Goal: Information Seeking & Learning: Find specific page/section

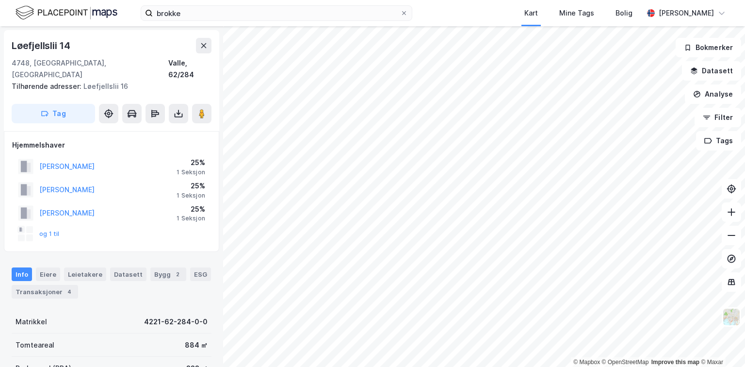
click at [199, 299] on div "© Mapbox © OpenStreetMap Improve this map © Maxar [STREET_ADDRESS] Tilhørende a…" at bounding box center [372, 196] width 745 height 340
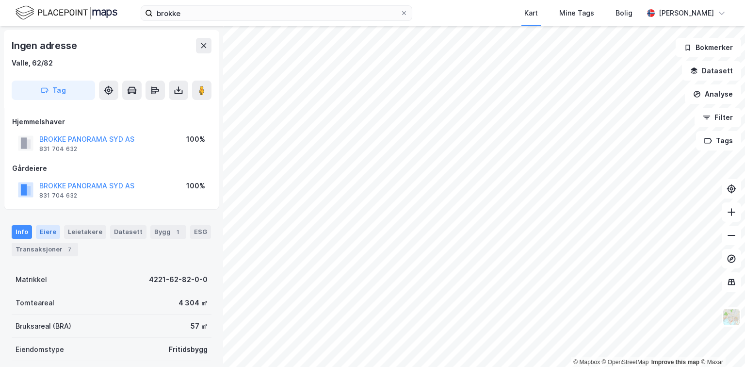
click at [40, 233] on div "Eiere" at bounding box center [48, 232] width 24 height 14
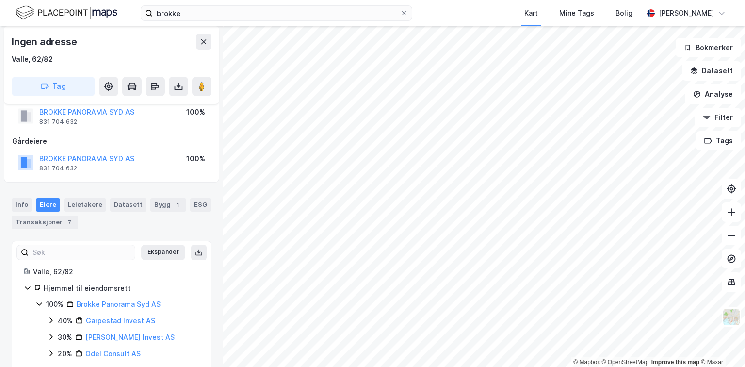
scroll to position [60, 0]
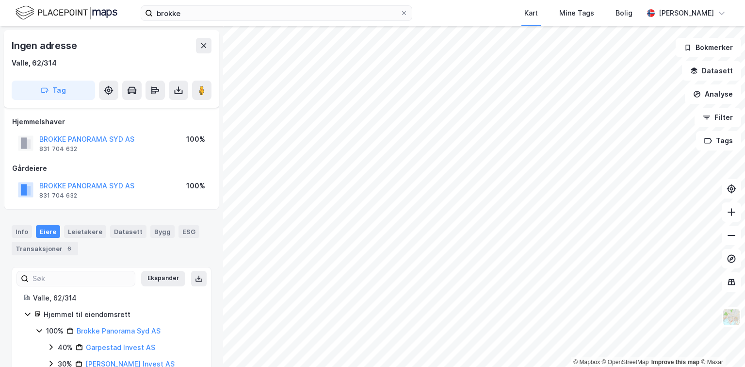
scroll to position [59, 0]
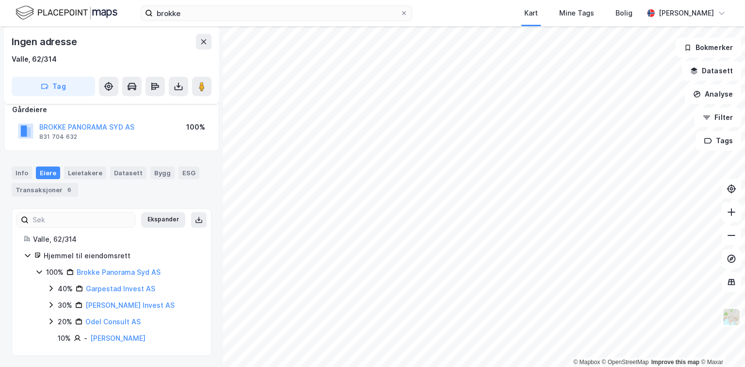
click at [51, 303] on icon at bounding box center [50, 305] width 3 height 6
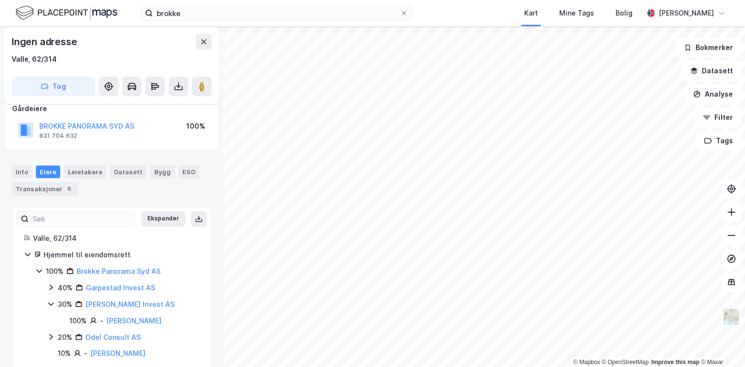
click at [50, 287] on icon at bounding box center [51, 287] width 8 height 8
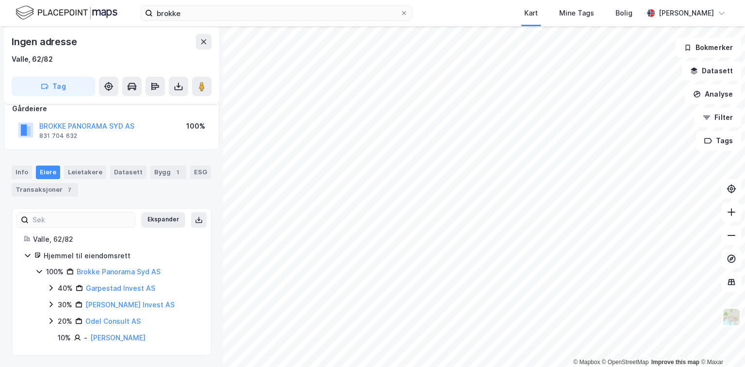
scroll to position [60, 0]
click at [52, 288] on icon at bounding box center [50, 288] width 3 height 6
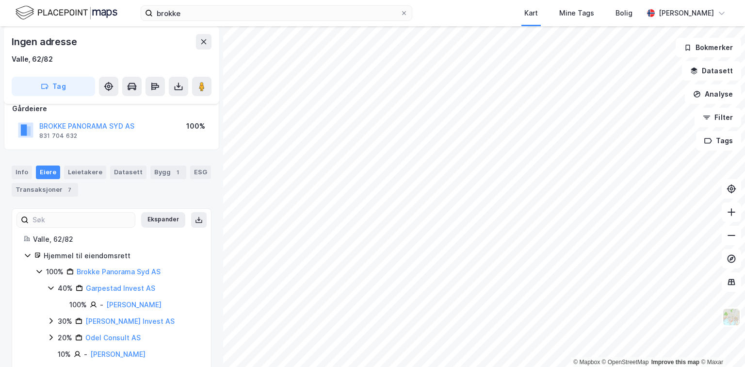
click at [51, 318] on icon at bounding box center [51, 321] width 8 height 8
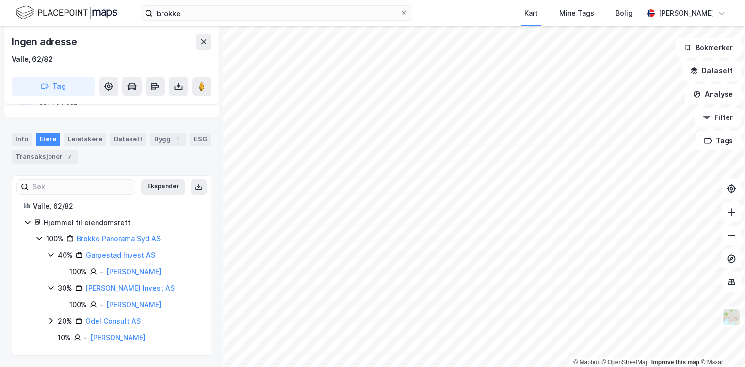
click at [49, 319] on icon at bounding box center [51, 321] width 8 height 8
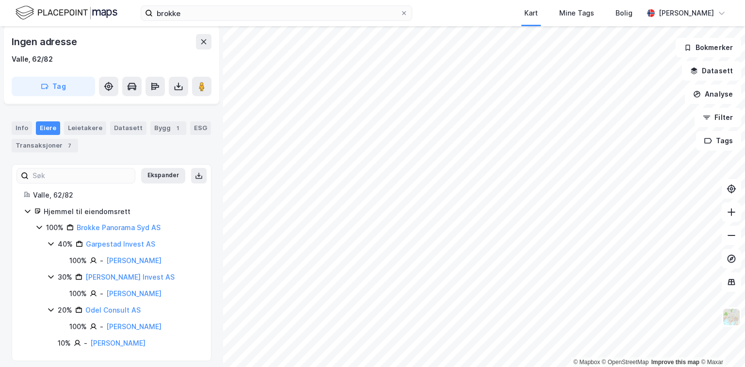
scroll to position [109, 0]
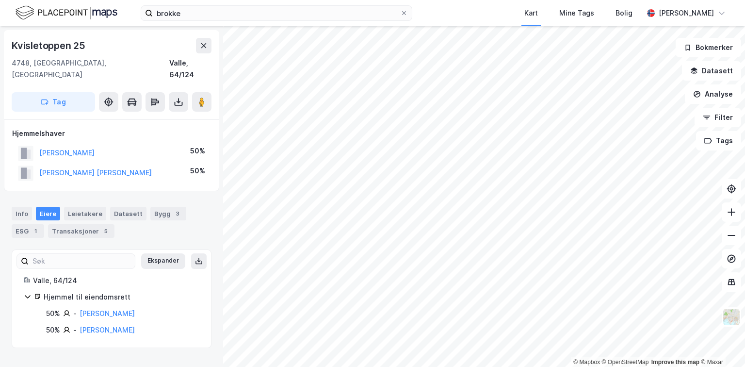
click at [554, 366] on html "brokke Kart Mine Tags [GEOGRAPHIC_DATA][PERSON_NAME] © Mapbox © OpenStreetMap I…" at bounding box center [372, 183] width 745 height 367
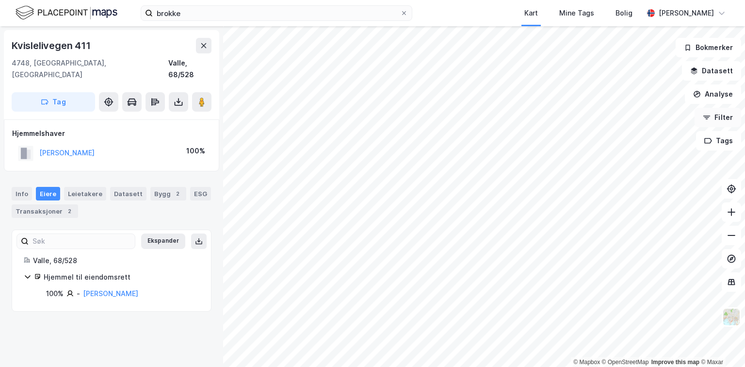
click at [727, 113] on div "© Mapbox © OpenStreetMap Improve this map © Maxar Kvislelivegen 411 [GEOGRAPHIC…" at bounding box center [372, 196] width 745 height 340
click at [744, 255] on html "brokke Kart Mine Tags [GEOGRAPHIC_DATA][PERSON_NAME] © Mapbox © OpenStreetMap I…" at bounding box center [372, 183] width 745 height 367
click at [467, 1] on div "brokke Kart Mine Tags [GEOGRAPHIC_DATA][PERSON_NAME] © Mapbox © OpenStreetMap I…" at bounding box center [372, 183] width 745 height 367
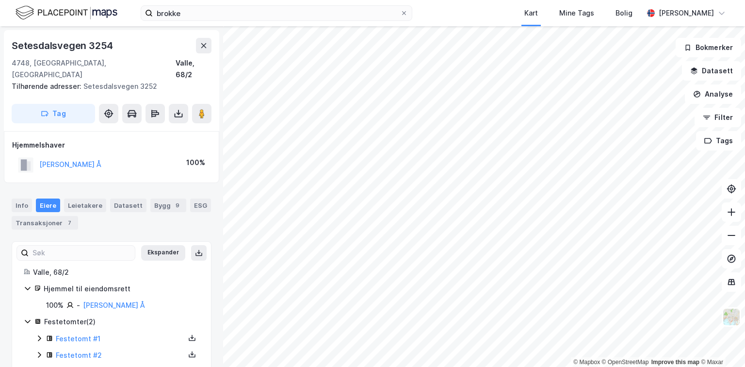
click at [71, 333] on div "Festetomt #1" at bounding box center [122, 339] width 153 height 12
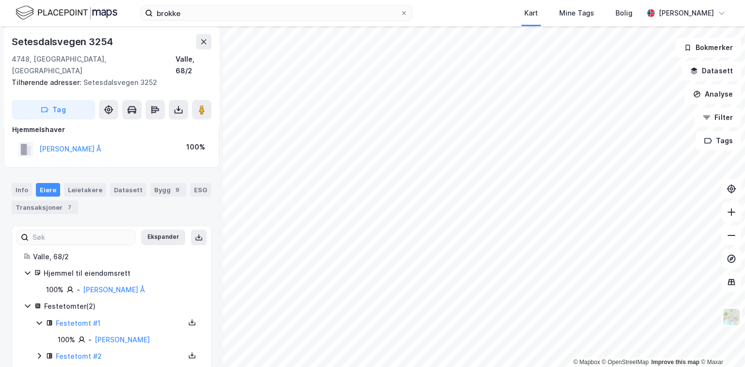
scroll to position [23, 0]
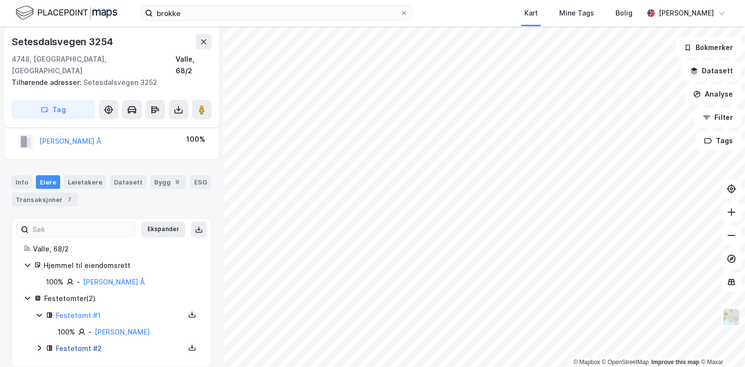
click at [80, 344] on link "Festetomt #2" at bounding box center [79, 348] width 46 height 8
